Goal: Information Seeking & Learning: Learn about a topic

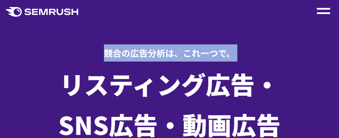
drag, startPoint x: 34, startPoint y: 41, endPoint x: -163, endPoint y: 98, distance: 205.8
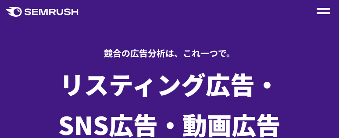
click at [70, 47] on div "競合の広告分析は、これ一つで。" at bounding box center [170, 46] width 299 height 30
